Goal: Task Accomplishment & Management: Use online tool/utility

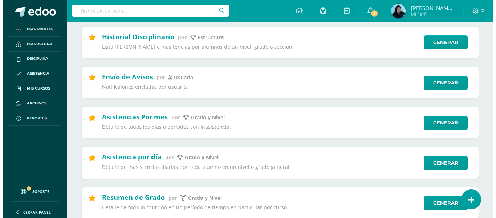
scroll to position [182, 0]
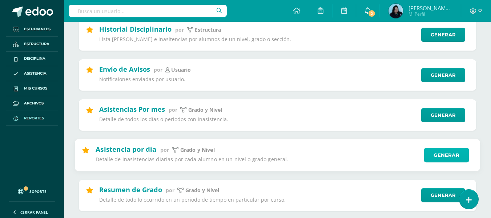
click at [444, 154] on link "Generar" at bounding box center [446, 155] width 45 height 15
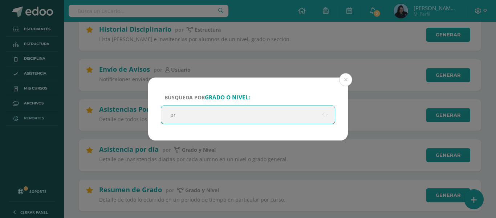
type input "pre"
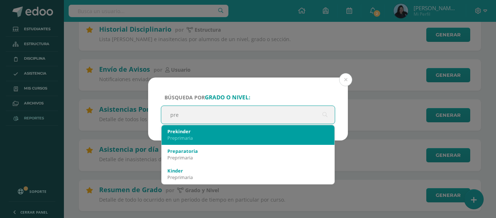
click at [208, 139] on div "Preprimaria" at bounding box center [247, 137] width 161 height 7
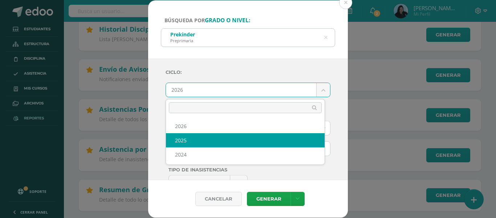
select select "2"
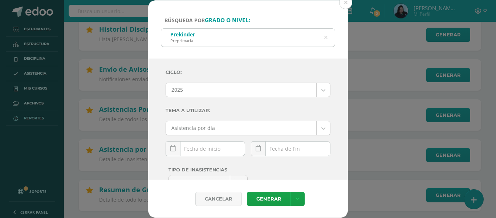
click at [178, 151] on link at bounding box center [173, 148] width 15 height 15
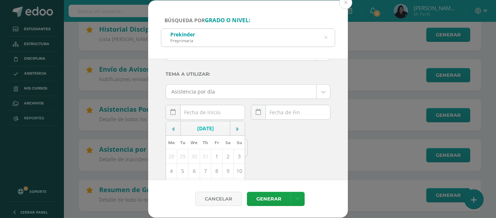
scroll to position [73, 0]
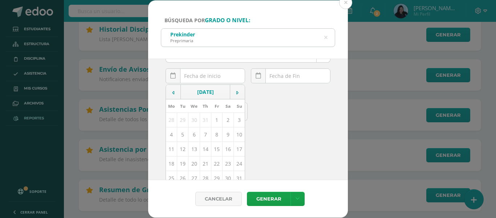
click at [194, 149] on td "13" at bounding box center [193, 149] width 11 height 15
type input "[DATE]"
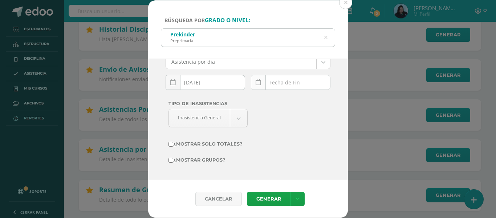
click at [259, 84] on link at bounding box center [258, 82] width 15 height 15
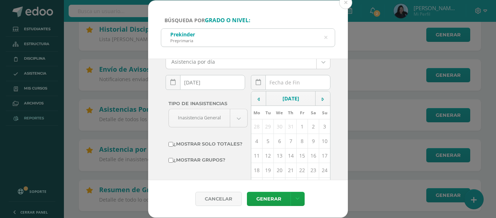
click at [276, 156] on td "13" at bounding box center [279, 155] width 11 height 15
type input "[DATE]"
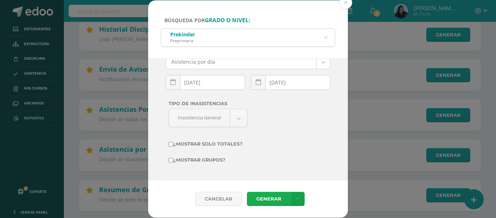
click at [266, 197] on link "Generar" at bounding box center [269, 198] width 44 height 14
click at [326, 37] on icon at bounding box center [325, 37] width 15 height 15
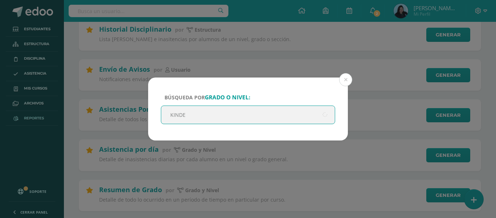
type input "KINDER"
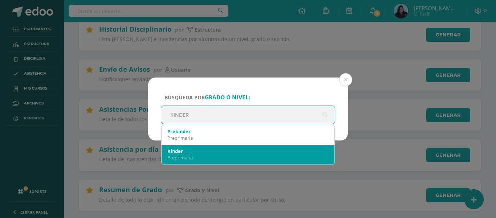
click at [209, 154] on div "Preprimaria" at bounding box center [247, 157] width 161 height 7
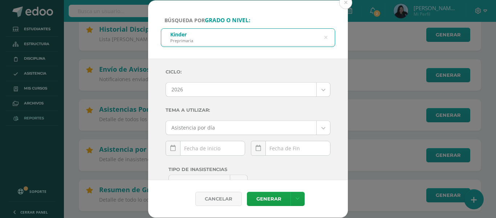
scroll to position [0, 0]
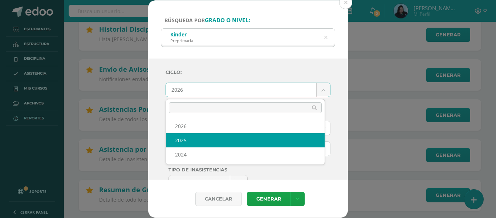
select select "2"
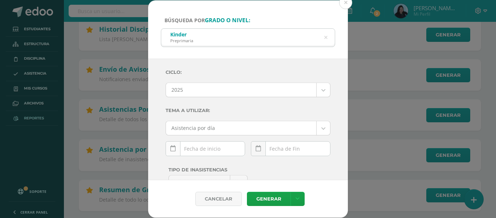
click at [175, 145] on link at bounding box center [173, 148] width 15 height 15
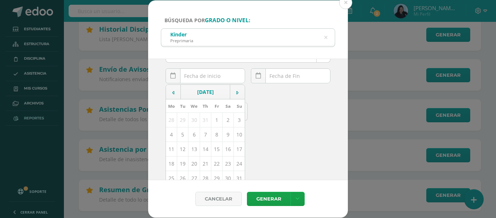
scroll to position [94, 0]
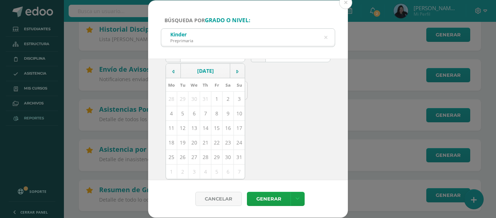
click at [193, 123] on td "13" at bounding box center [193, 128] width 11 height 15
type input "[DATE]"
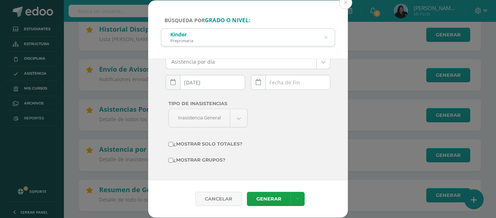
click at [257, 80] on icon at bounding box center [258, 82] width 5 height 6
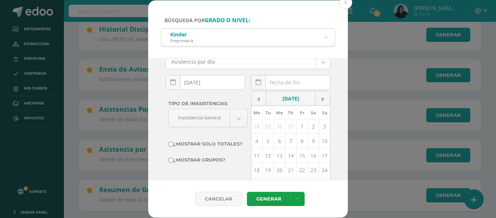
click at [275, 154] on td "13" at bounding box center [279, 155] width 11 height 15
type input "[DATE]"
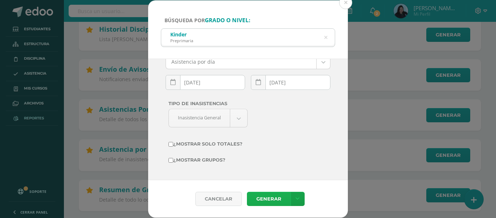
click at [265, 198] on link "Generar" at bounding box center [269, 198] width 44 height 14
click at [326, 37] on icon at bounding box center [325, 37] width 15 height 15
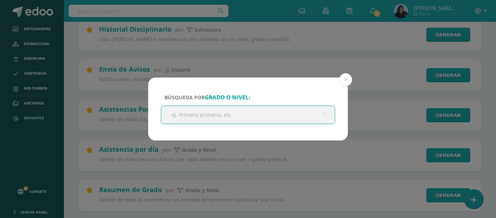
click at [224, 122] on input "text" at bounding box center [248, 115] width 174 height 18
type input "PREPA"
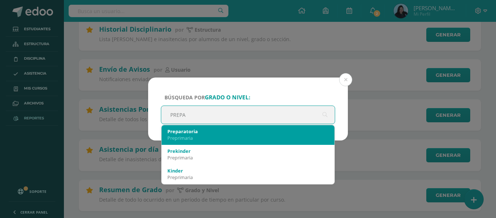
click at [208, 133] on div "Preparatoria" at bounding box center [247, 131] width 161 height 7
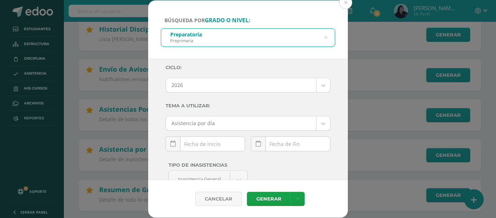
scroll to position [0, 0]
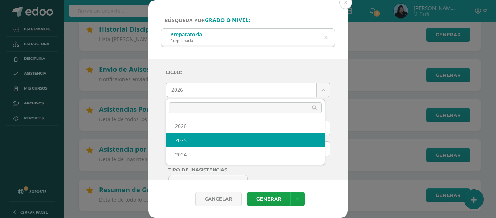
select select "2"
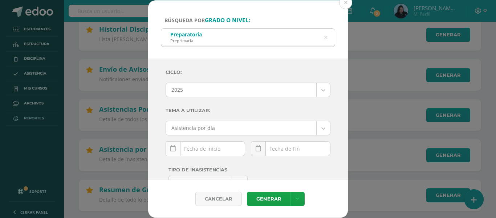
click at [170, 149] on icon at bounding box center [172, 148] width 5 height 6
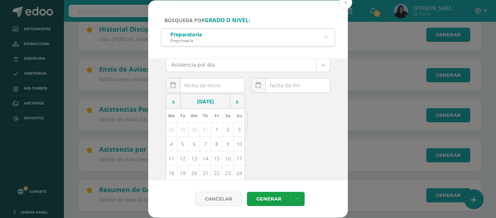
scroll to position [73, 0]
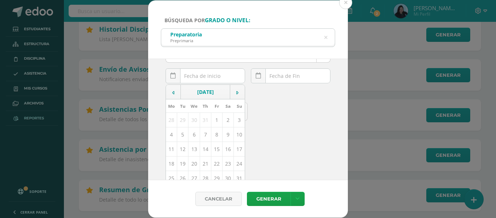
click at [193, 148] on td "13" at bounding box center [193, 149] width 11 height 15
type input "[DATE]"
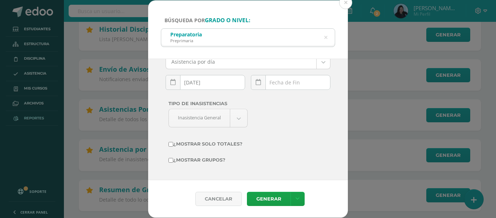
scroll to position [66, 0]
click at [258, 85] on link at bounding box center [258, 82] width 15 height 15
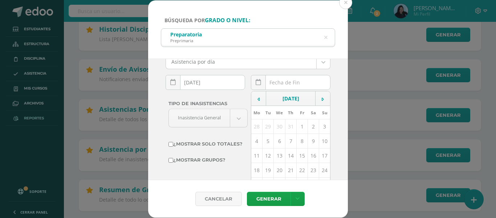
click at [276, 156] on td "13" at bounding box center [279, 155] width 11 height 15
type input "[DATE]"
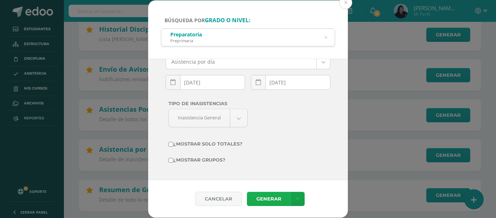
click at [276, 198] on link "Generar" at bounding box center [269, 198] width 44 height 14
click at [345, 3] on button at bounding box center [345, 2] width 13 height 13
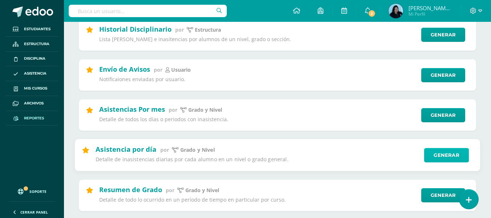
click at [433, 150] on link "Generar" at bounding box center [446, 155] width 45 height 15
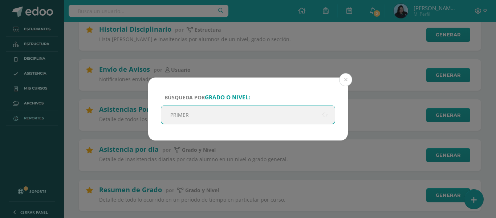
type input "PRIMERO"
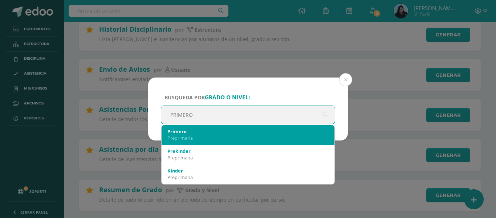
click at [233, 127] on div "Primero Preprimaria" at bounding box center [247, 134] width 161 height 19
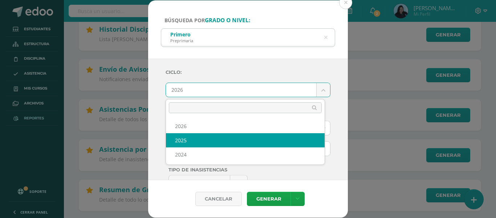
select select "2"
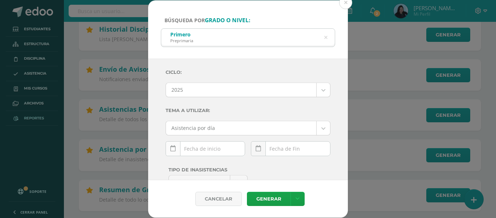
click at [172, 150] on icon at bounding box center [172, 148] width 5 height 6
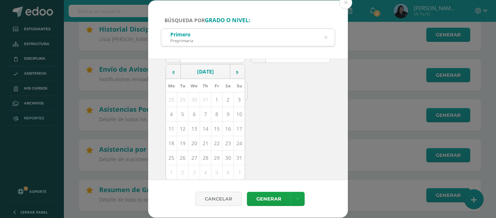
click at [192, 128] on td "13" at bounding box center [193, 128] width 11 height 15
type input "[DATE]"
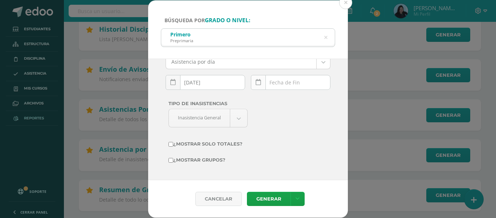
click at [256, 83] on icon at bounding box center [258, 82] width 5 height 6
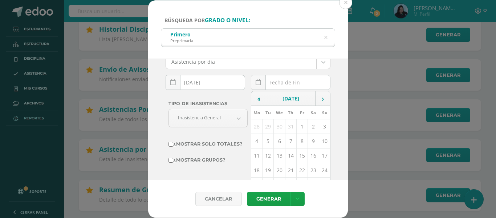
click at [276, 151] on td "13" at bounding box center [279, 155] width 11 height 15
type input "[DATE]"
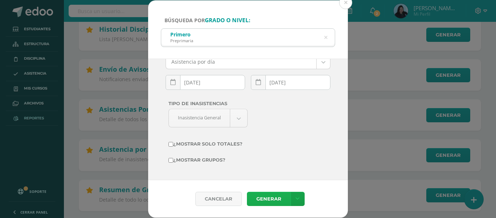
click at [273, 199] on link "Generar" at bounding box center [269, 198] width 44 height 14
